Goal: Information Seeking & Learning: Learn about a topic

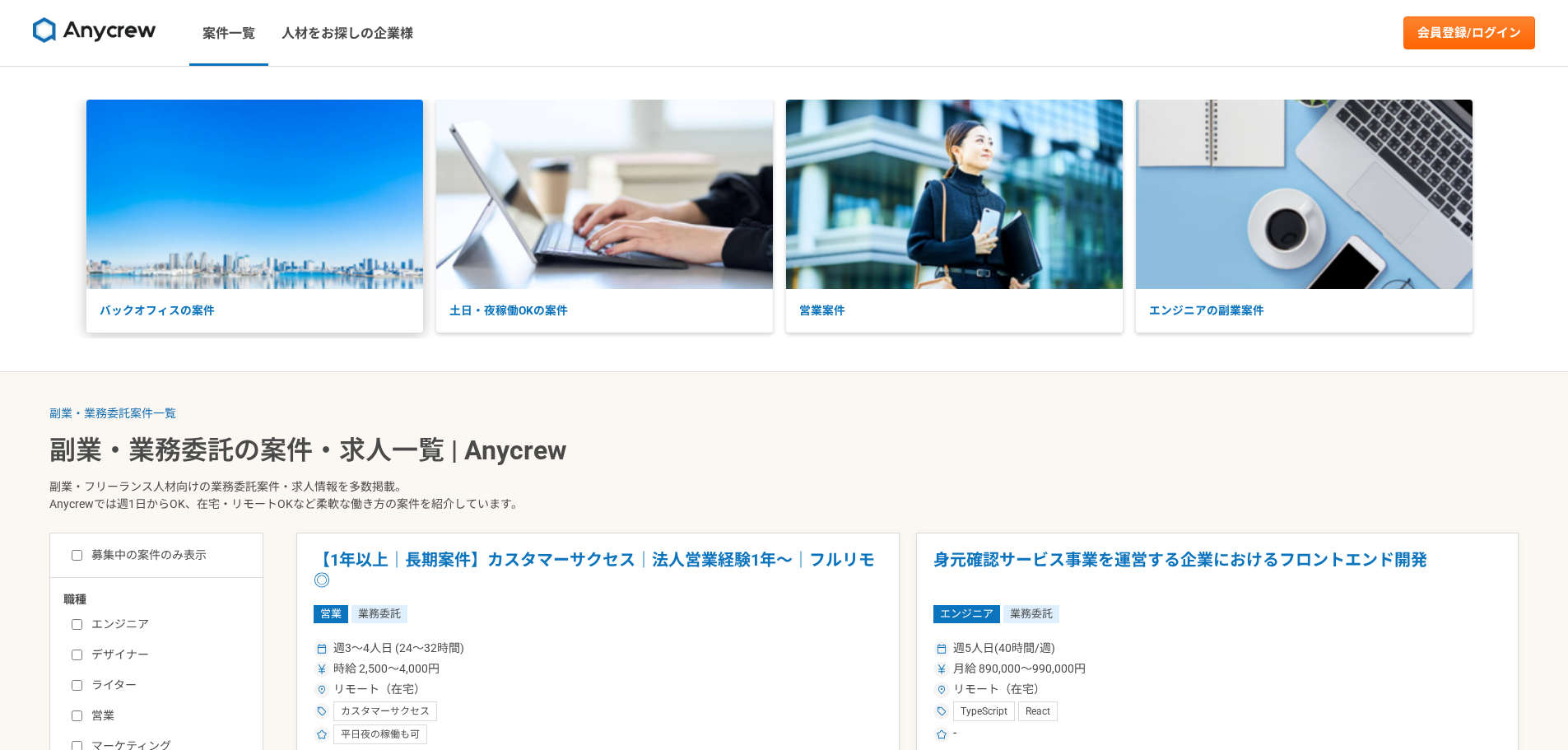
click at [370, 311] on p "バックオフィスの案件" at bounding box center [254, 310] width 337 height 44
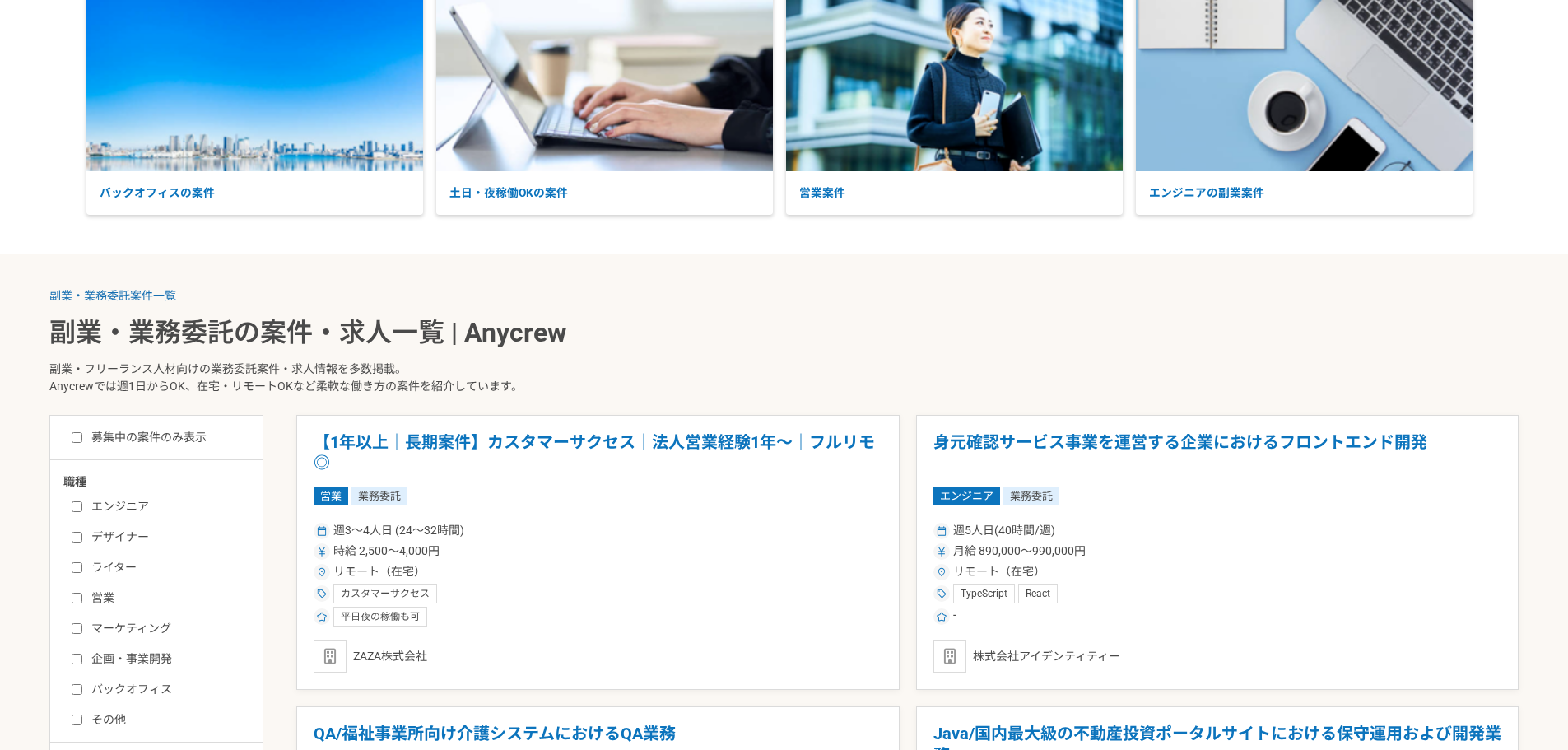
scroll to position [164, 0]
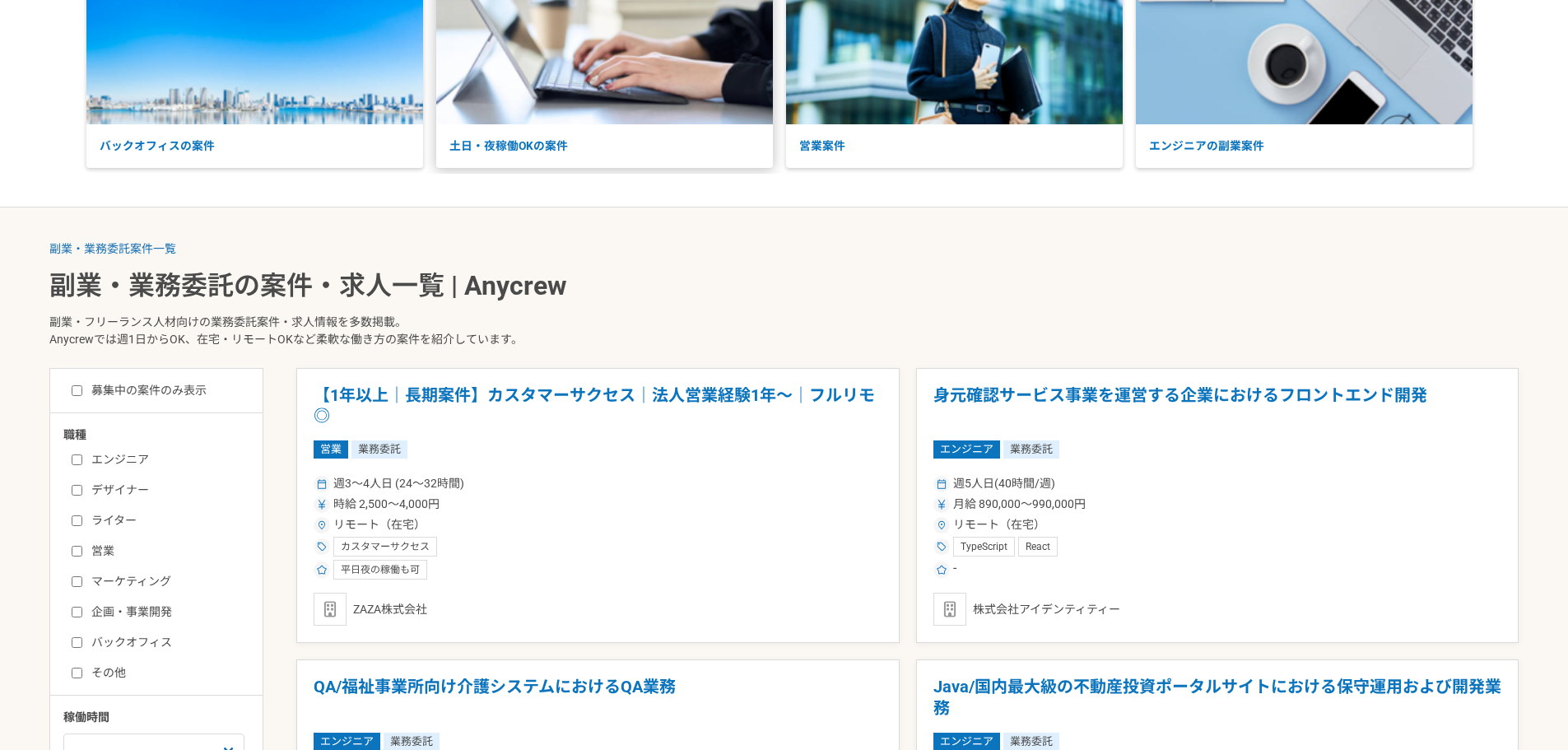
click at [582, 152] on p "土日・夜稼働OKの案件" at bounding box center [604, 146] width 337 height 44
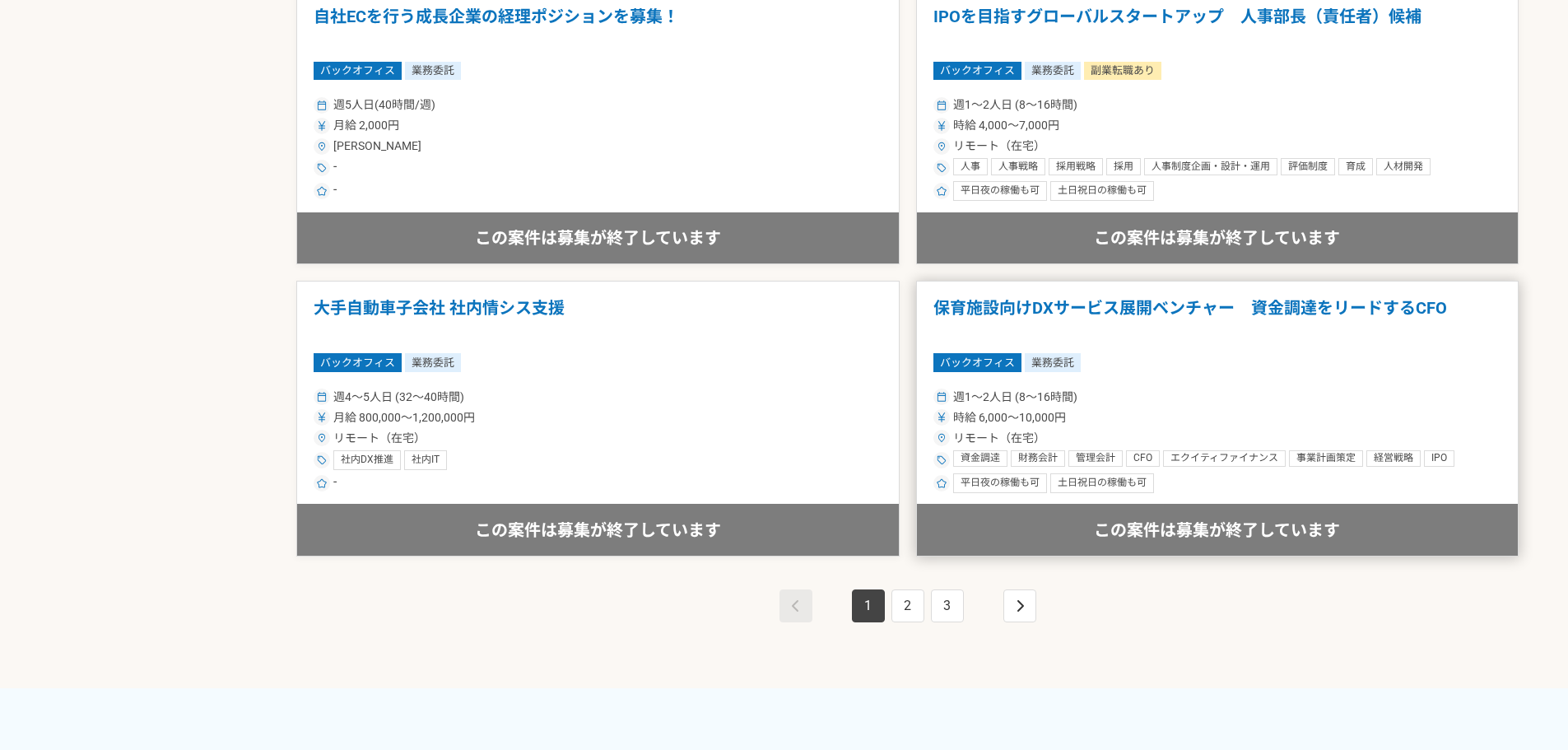
scroll to position [2880, 0]
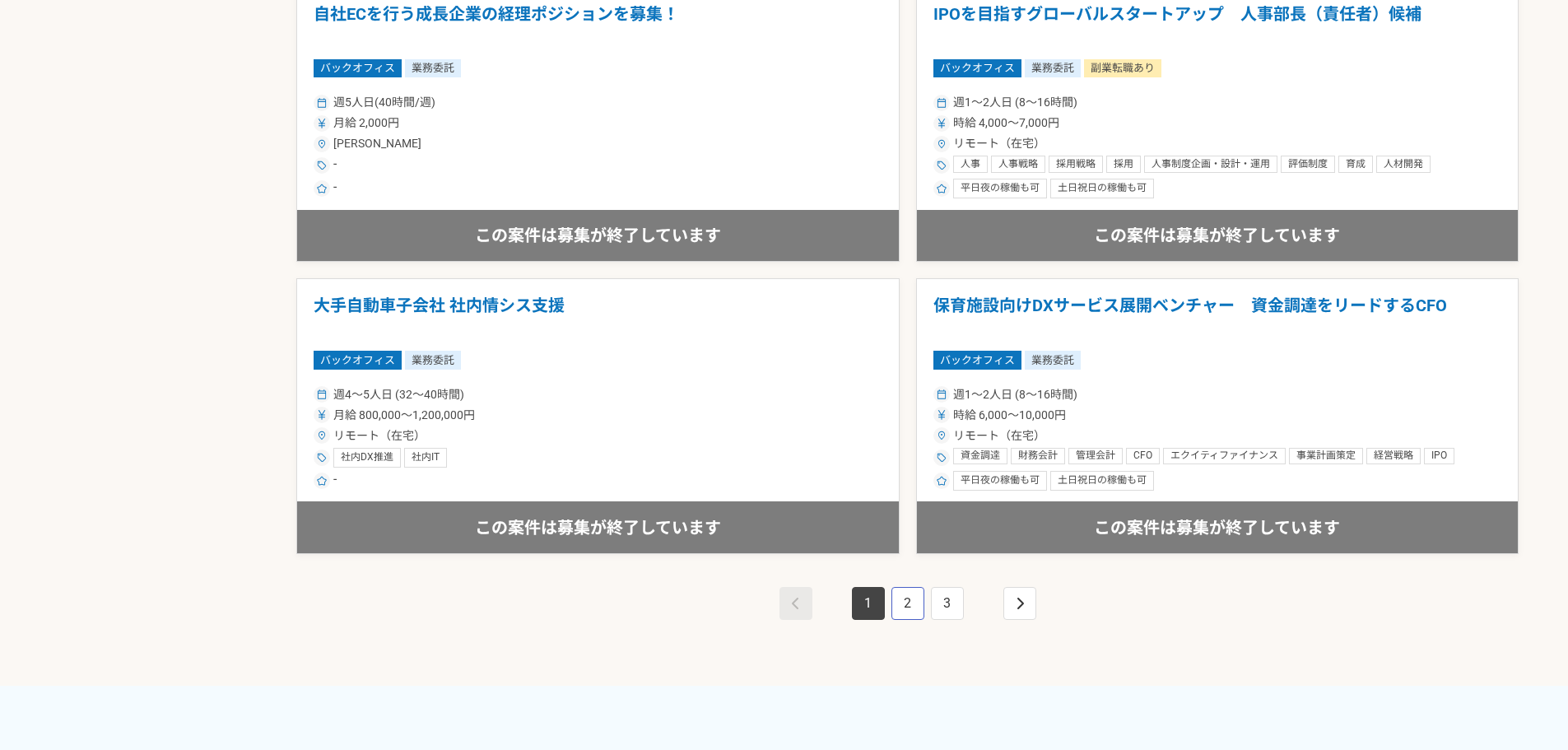
click at [900, 591] on link "2" at bounding box center [908, 603] width 33 height 33
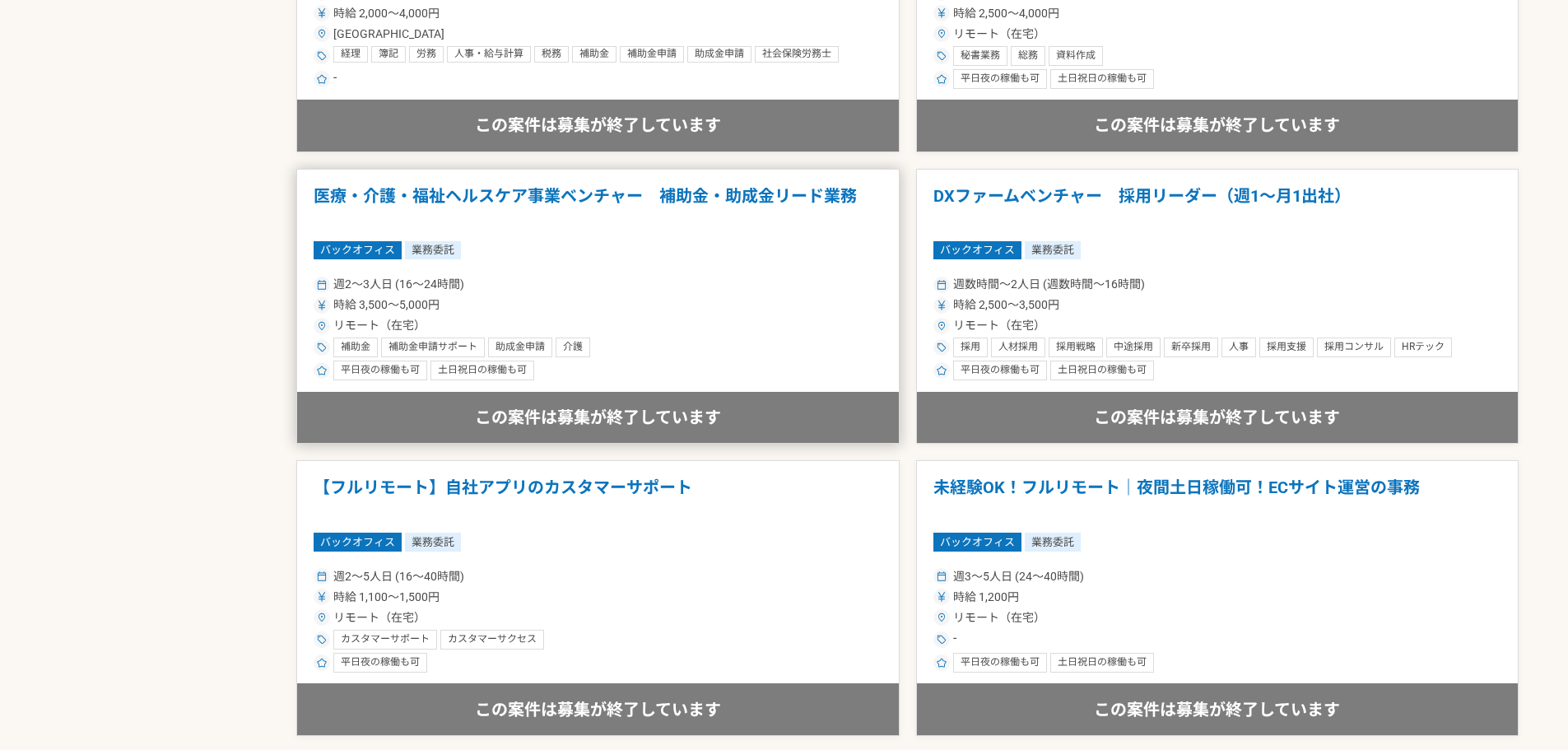
scroll to position [2962, 0]
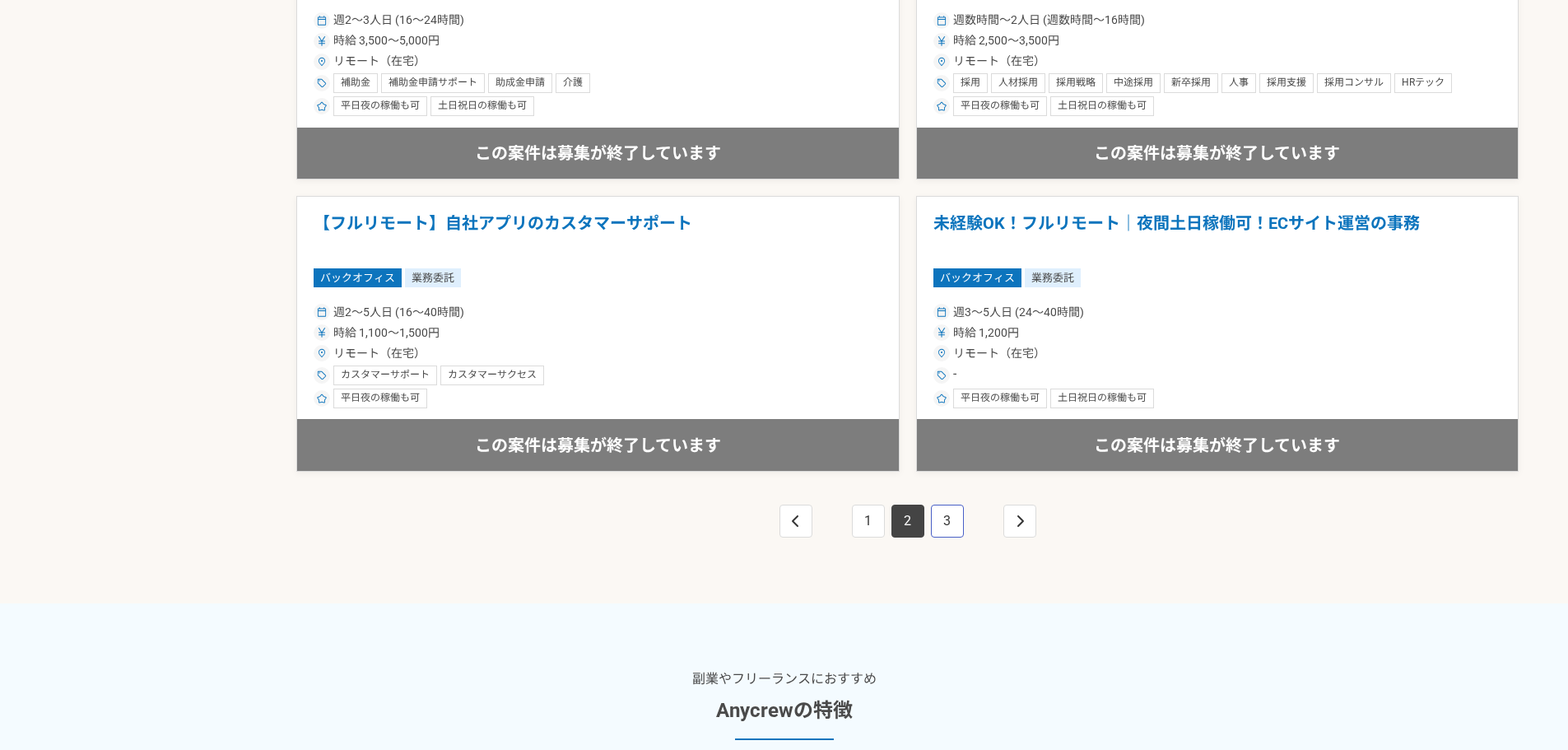
click at [934, 520] on link "3" at bounding box center [947, 521] width 33 height 33
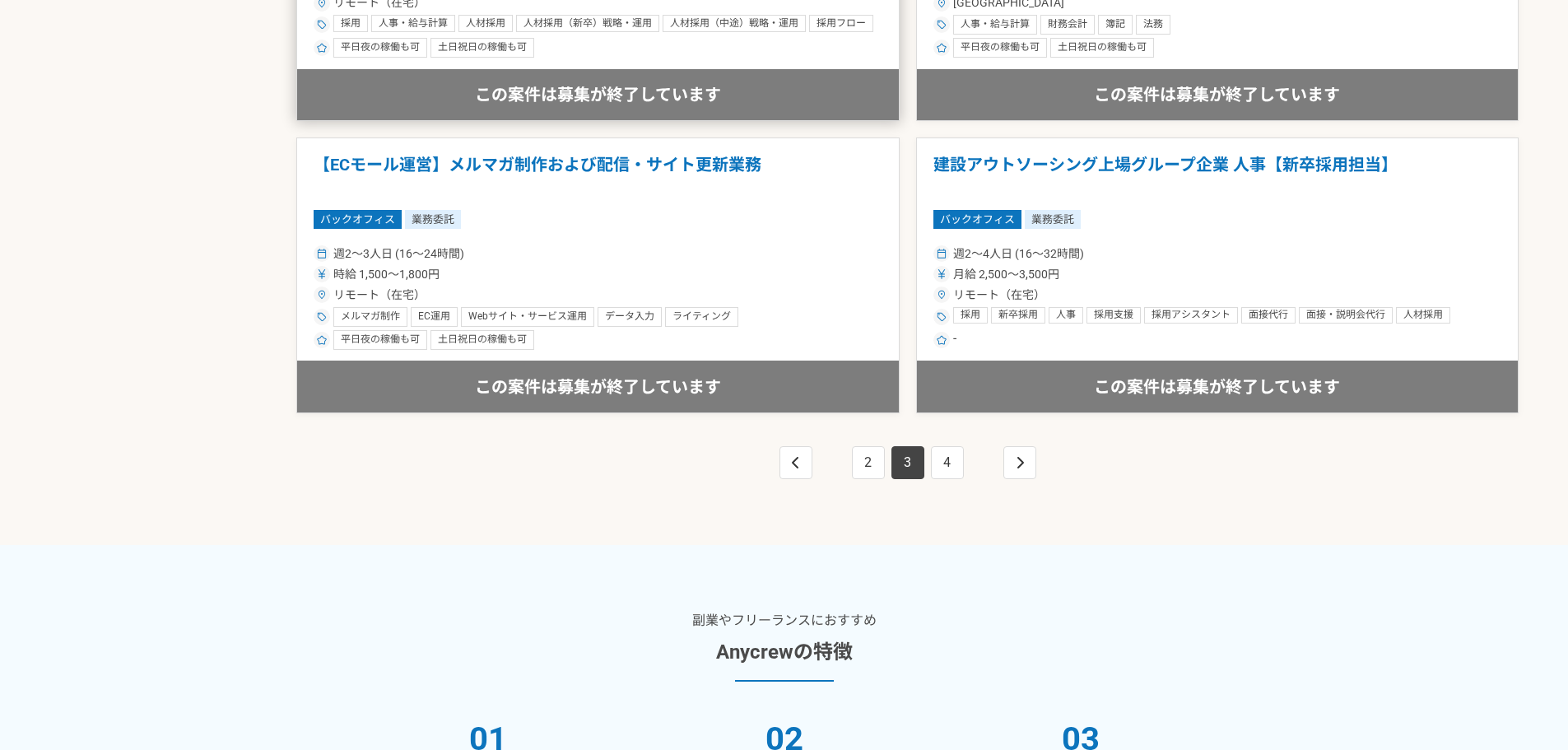
scroll to position [3045, 0]
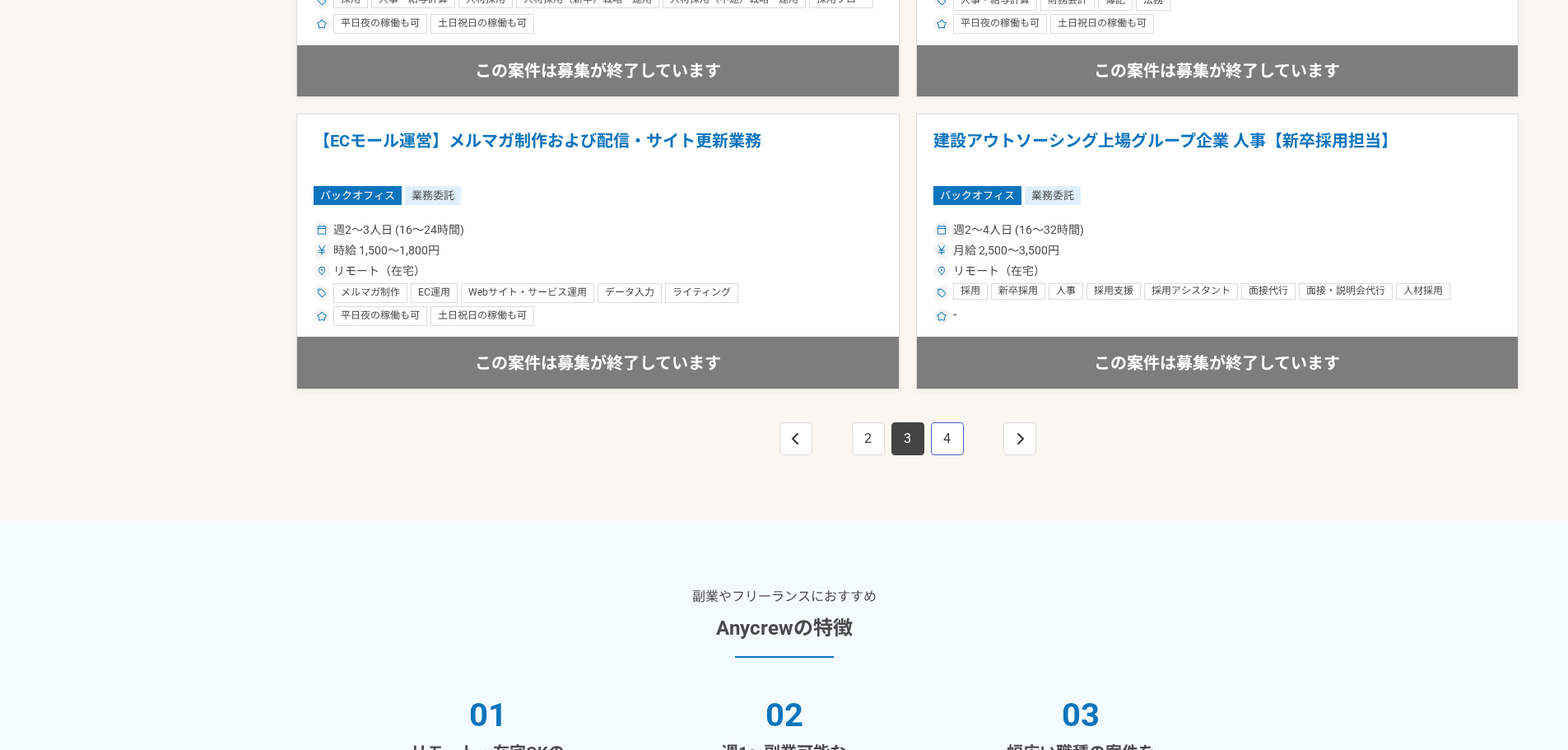
click at [955, 451] on link "4" at bounding box center [947, 438] width 33 height 33
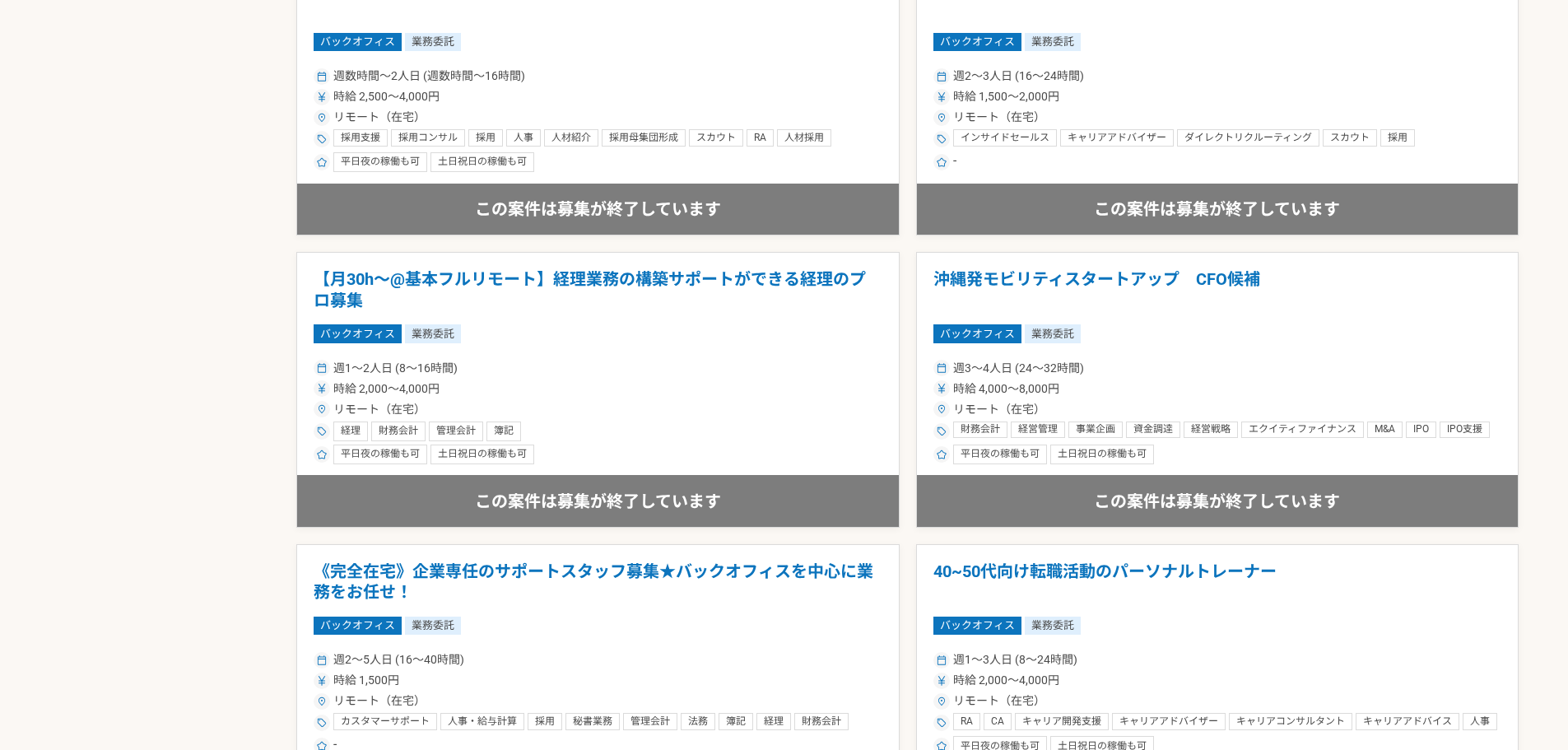
scroll to position [1481, 0]
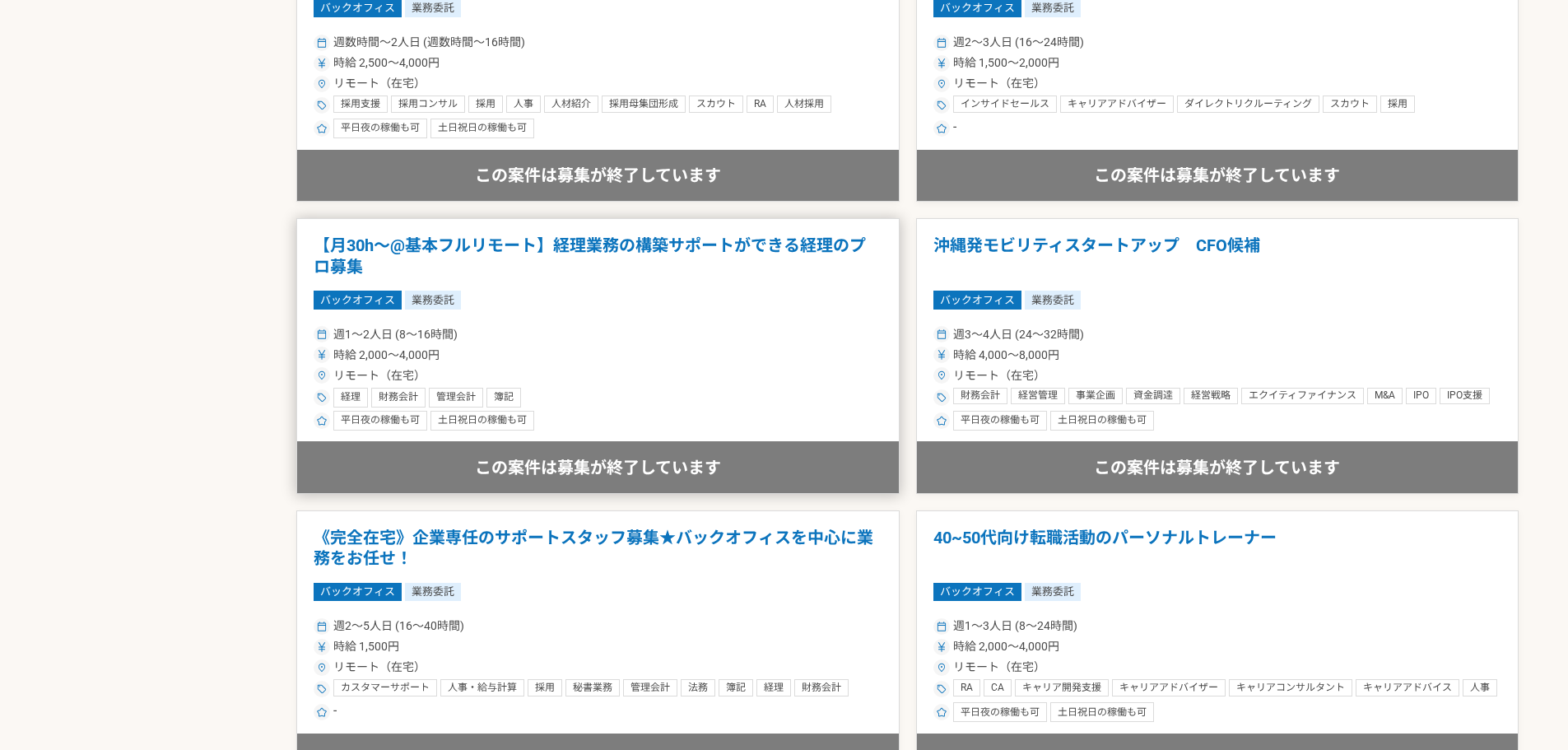
click at [754, 242] on h1 "【月30h～@基本フルリモート】経理業務の構築サポートができる経理のプロ募集" at bounding box center [598, 256] width 569 height 42
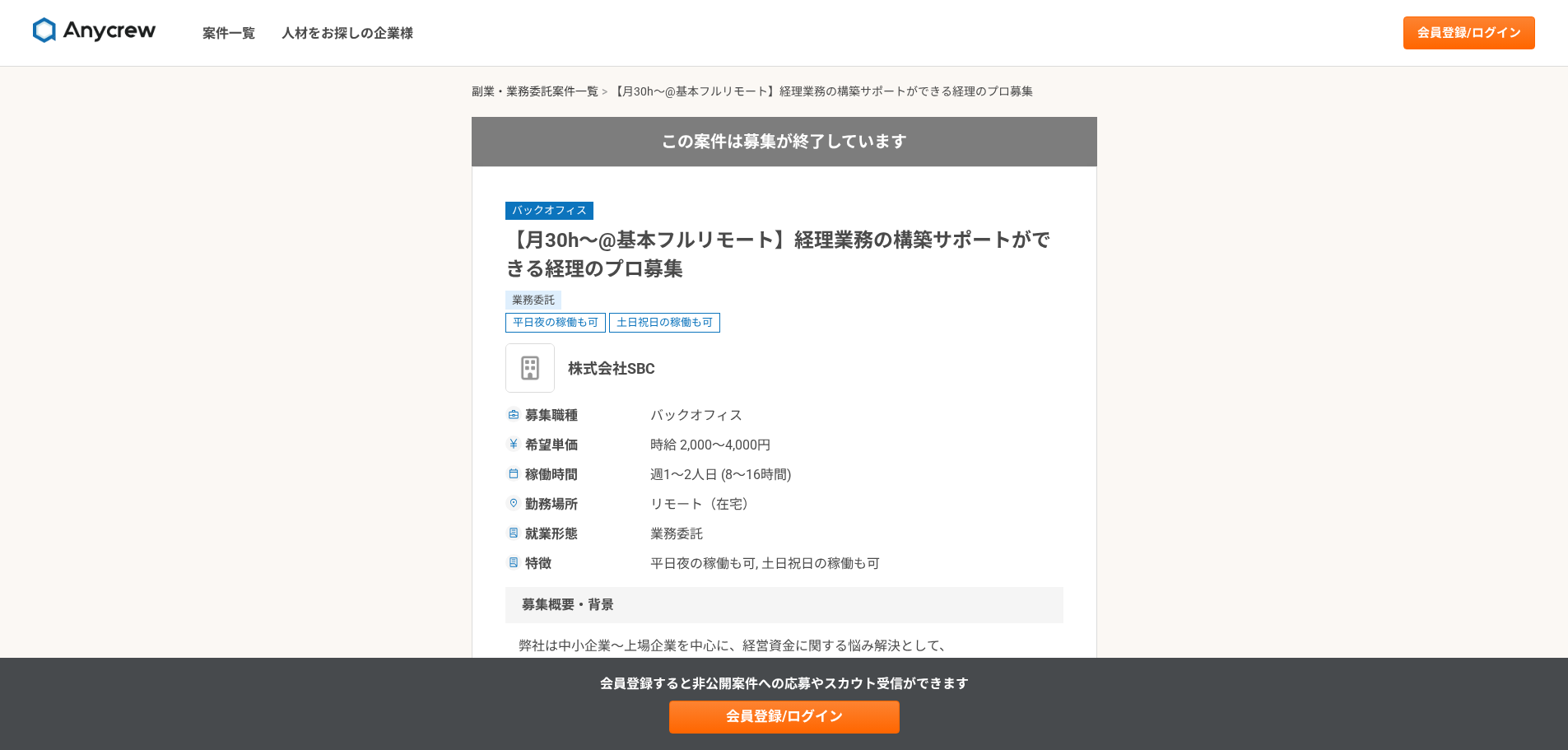
click at [551, 95] on link "副業・業務委託案件一覧" at bounding box center [535, 91] width 127 height 13
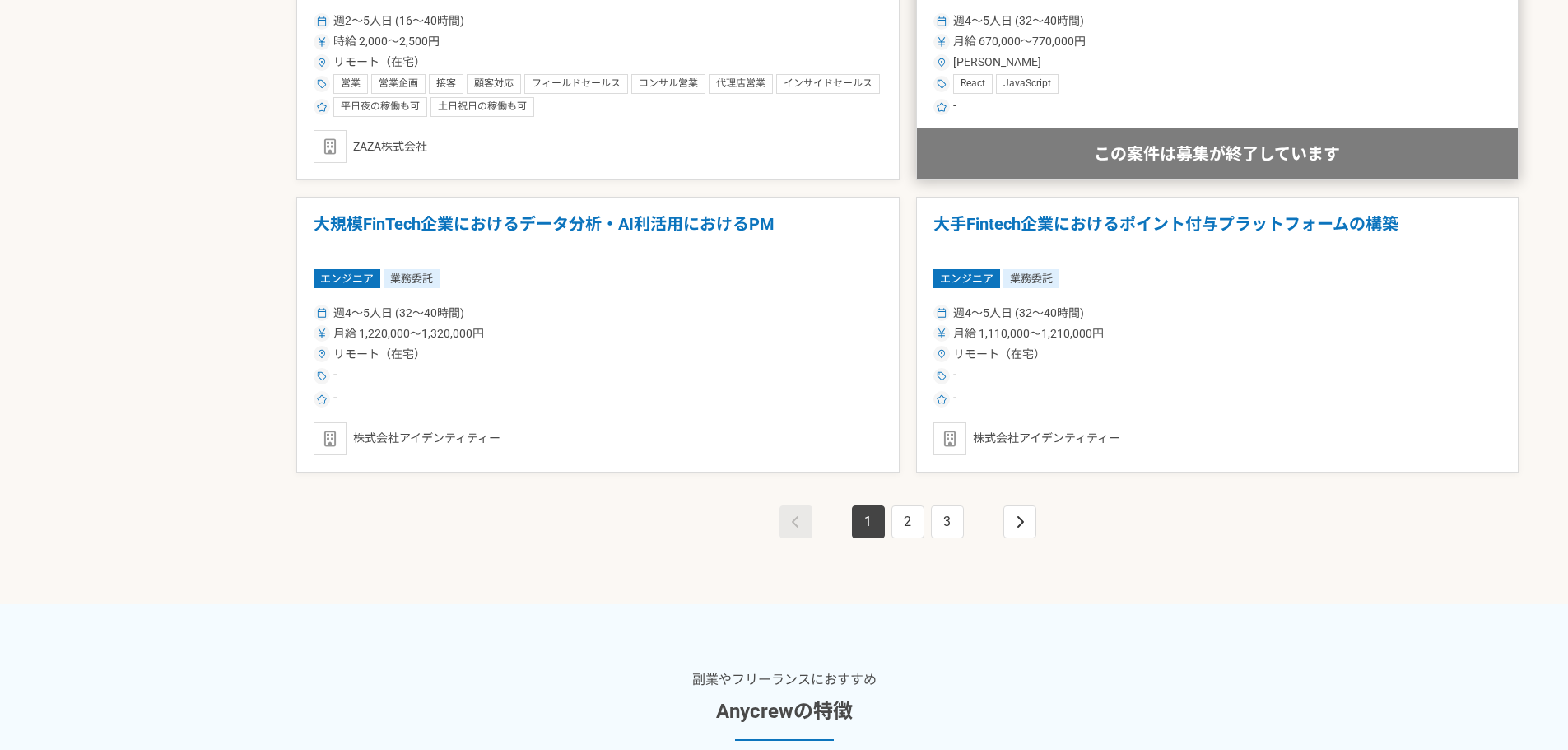
scroll to position [2962, 0]
click at [899, 518] on link "2" at bounding box center [908, 521] width 33 height 33
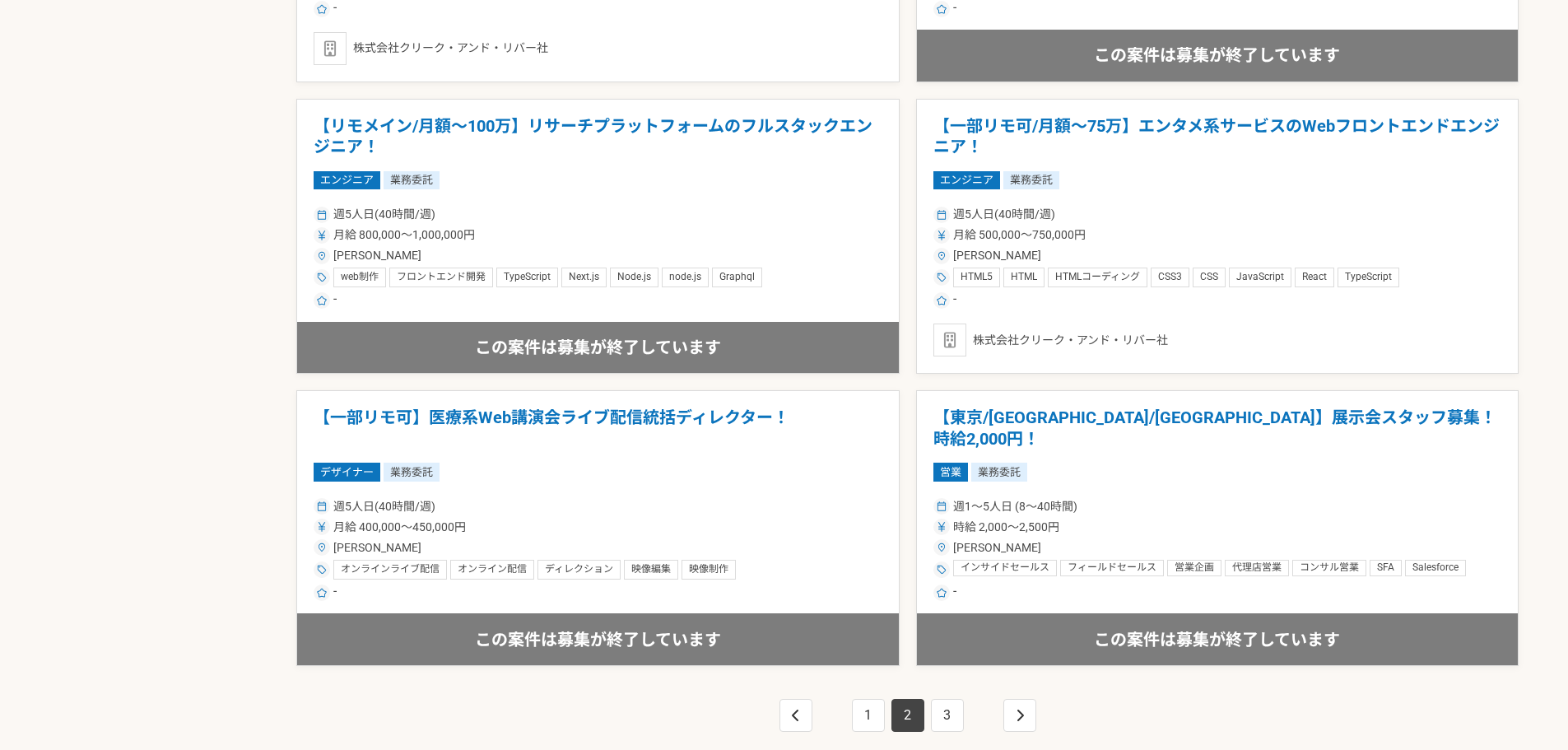
scroll to position [2798, 0]
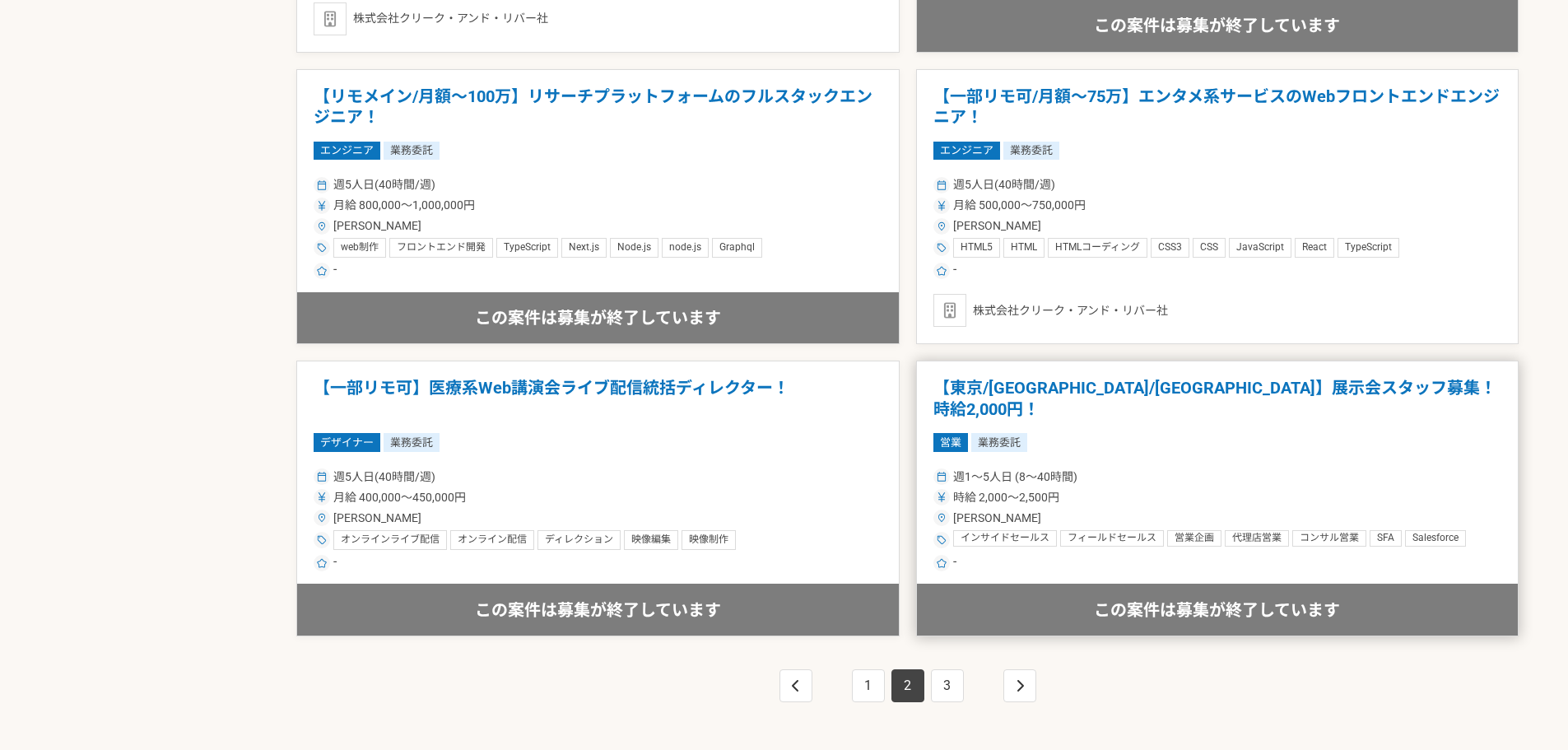
click at [1171, 390] on h1 "【東京/大阪/愛知】展示会スタッフ募集！時給2,000円！" at bounding box center [1218, 398] width 569 height 42
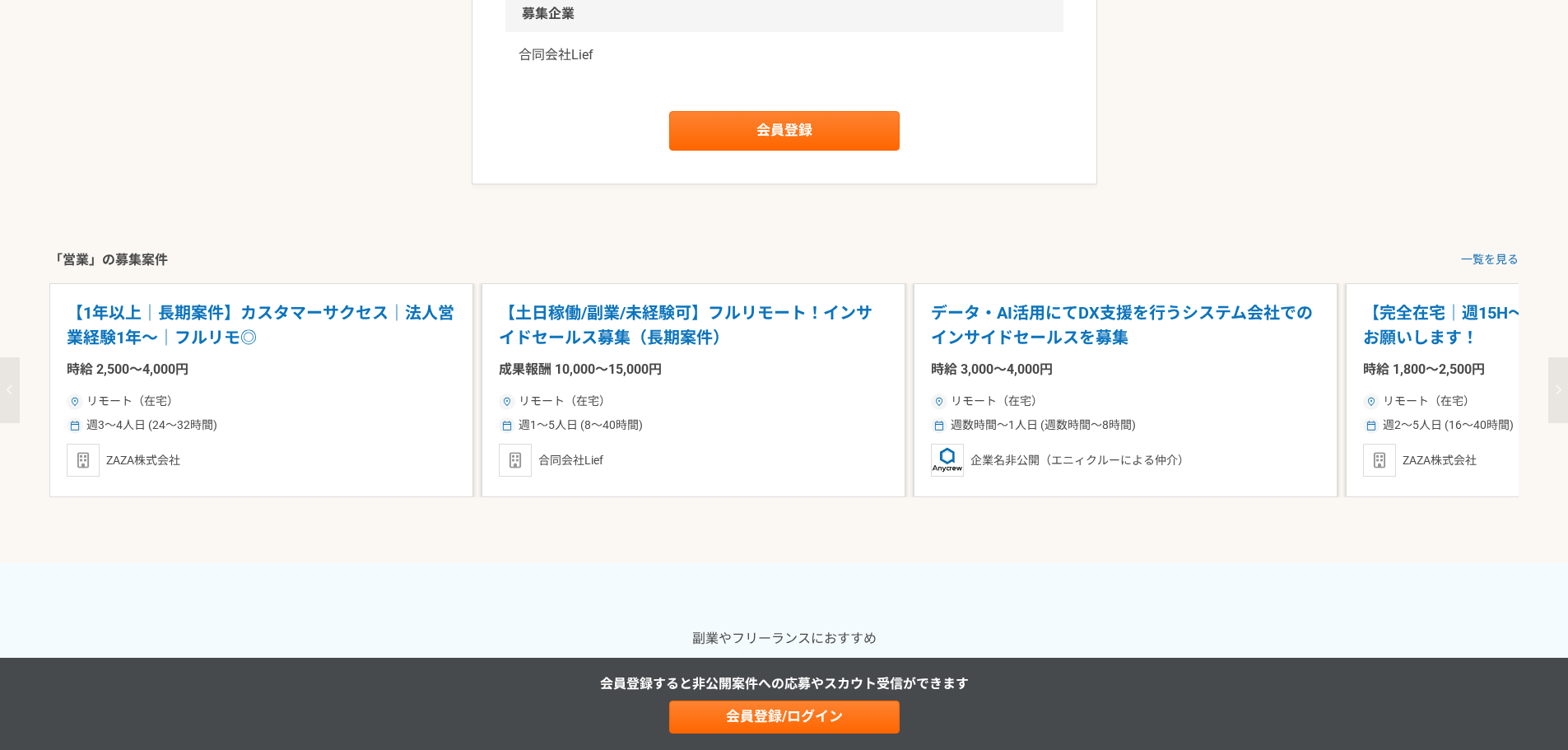
scroll to position [2222, 0]
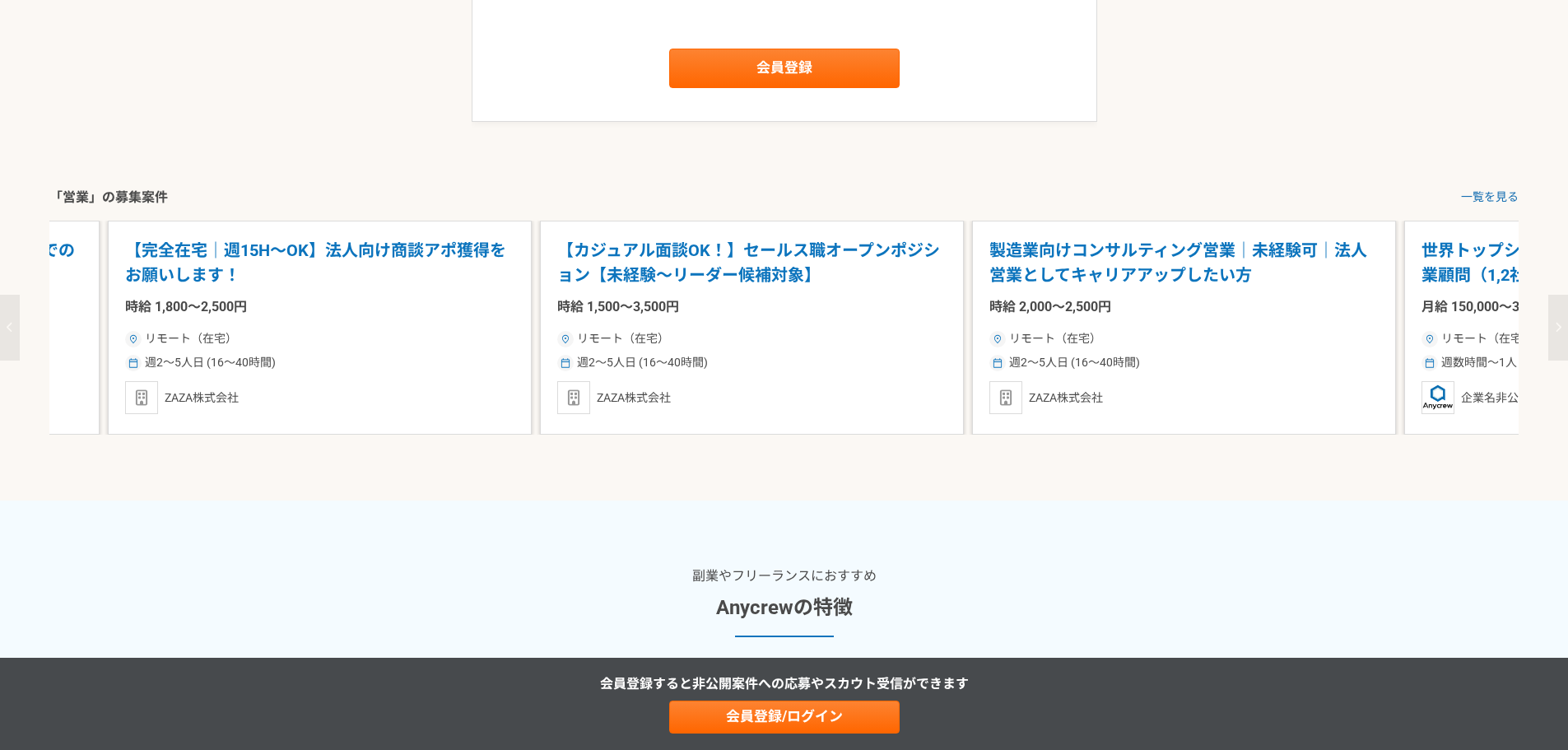
drag, startPoint x: 1432, startPoint y: 326, endPoint x: 194, endPoint y: 388, distance: 1239.6
click at [194, 388] on div "【完全在宅｜週15H〜OK】法人向け商談アポ獲得をお願いします！ 時給 1,800〜2,500円 リモート（在宅） 週2〜5人日 (16〜40時間) ZAZA…" at bounding box center [319, 328] width 424 height 214
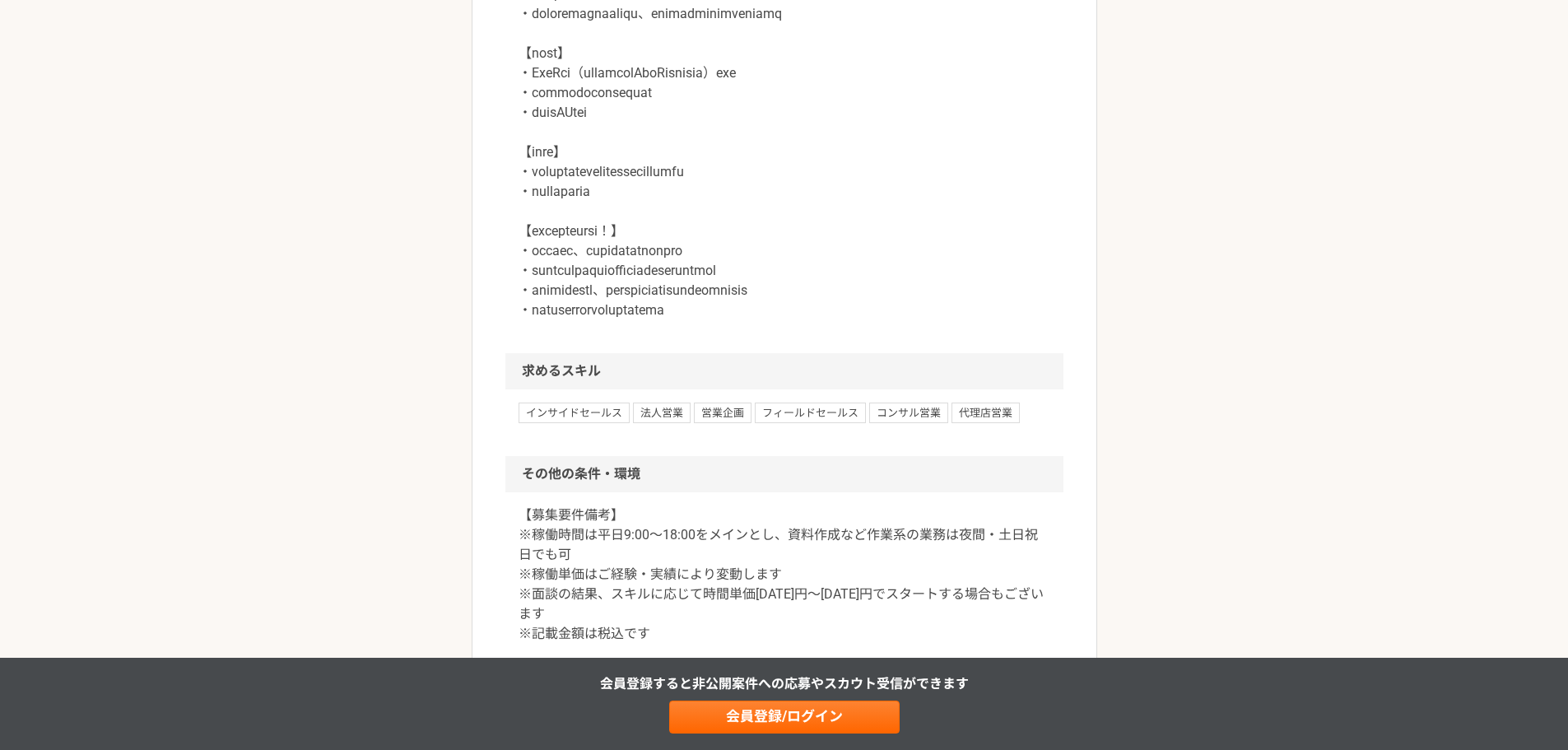
scroll to position [1893, 0]
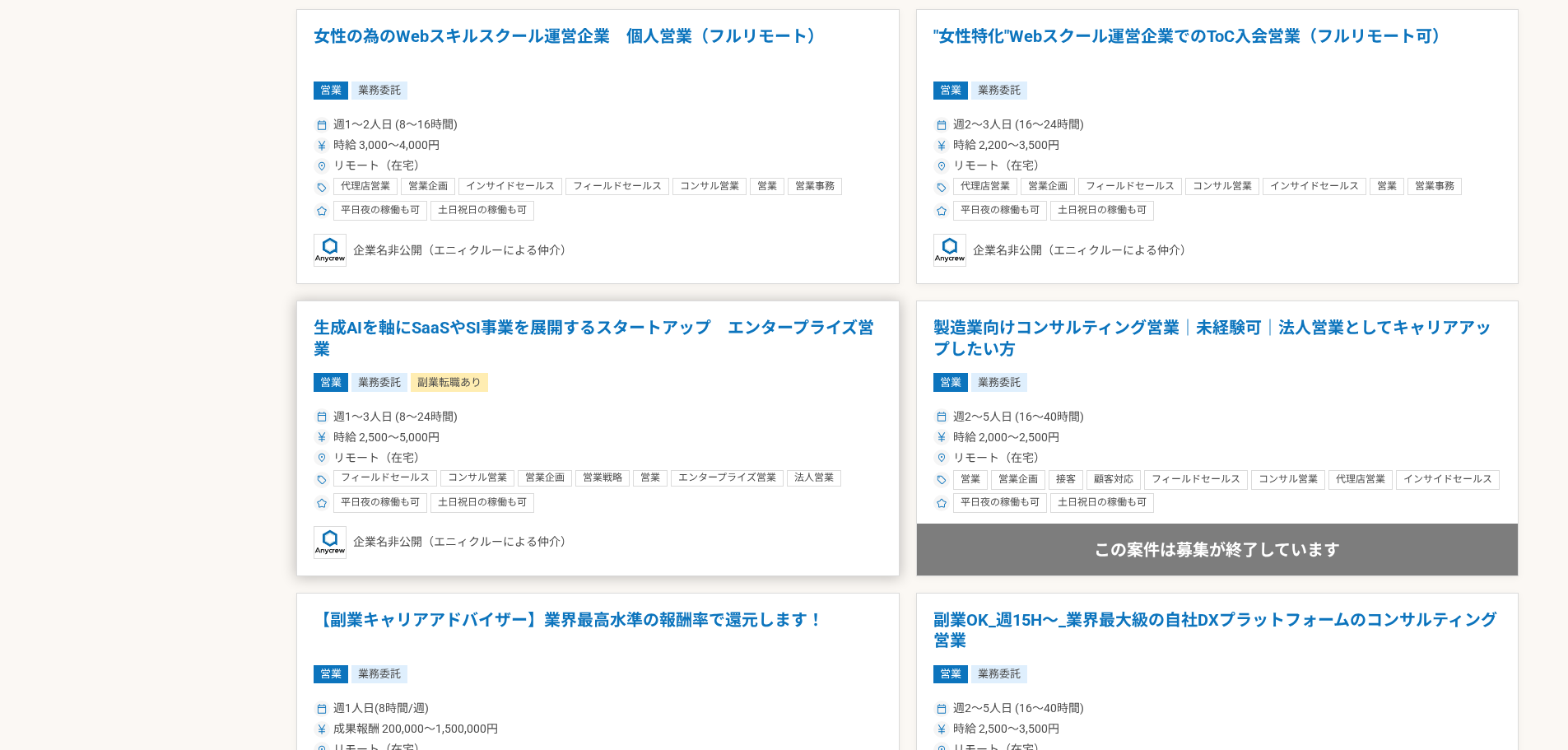
scroll to position [987, 0]
